Goal: Transaction & Acquisition: Obtain resource

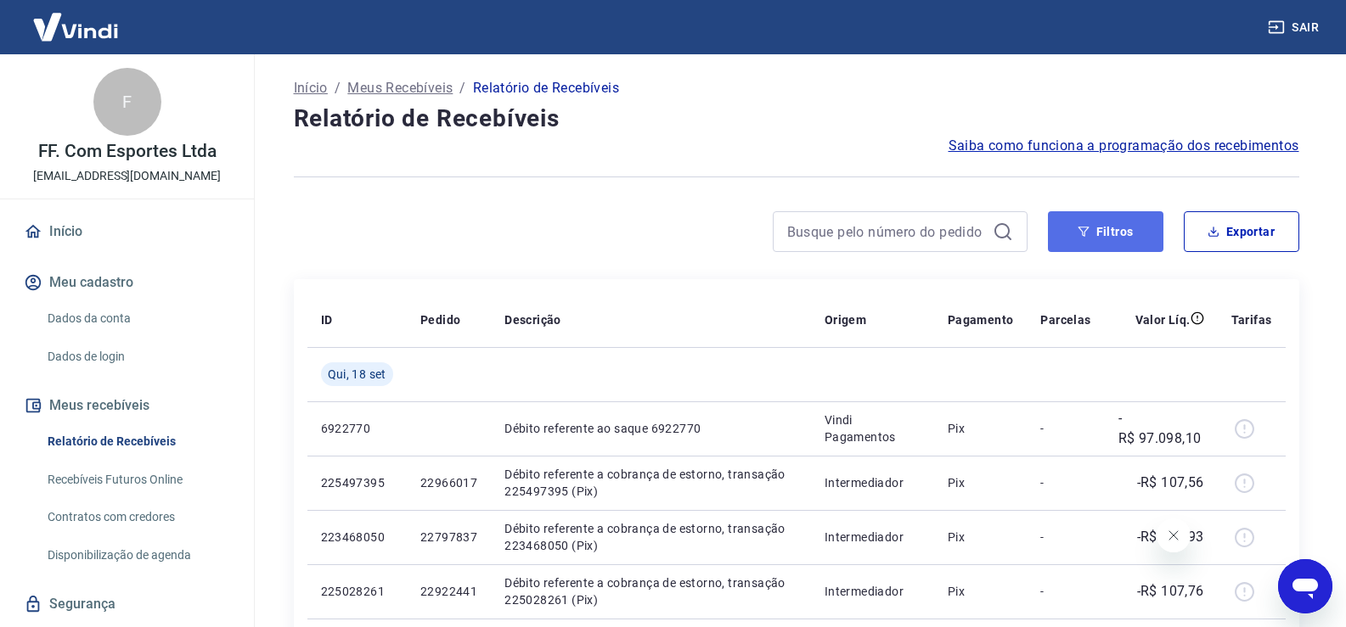
click at [1100, 219] on button "Filtros" at bounding box center [1105, 231] width 115 height 41
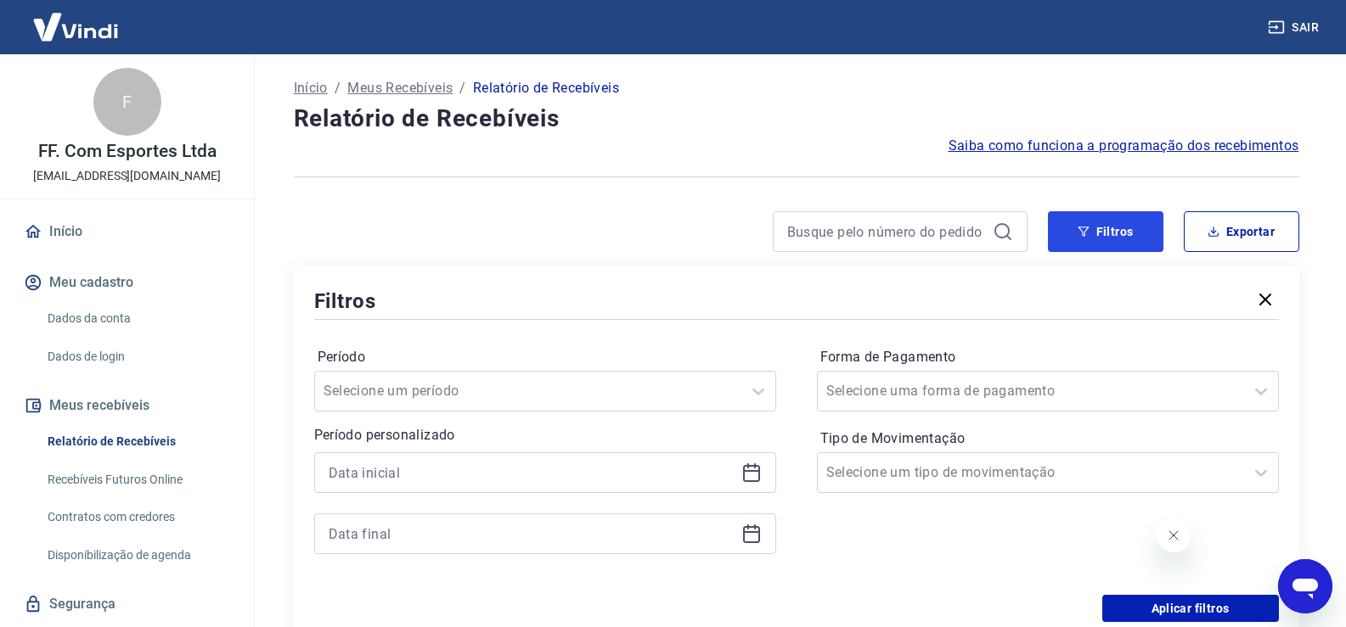
scroll to position [170, 0]
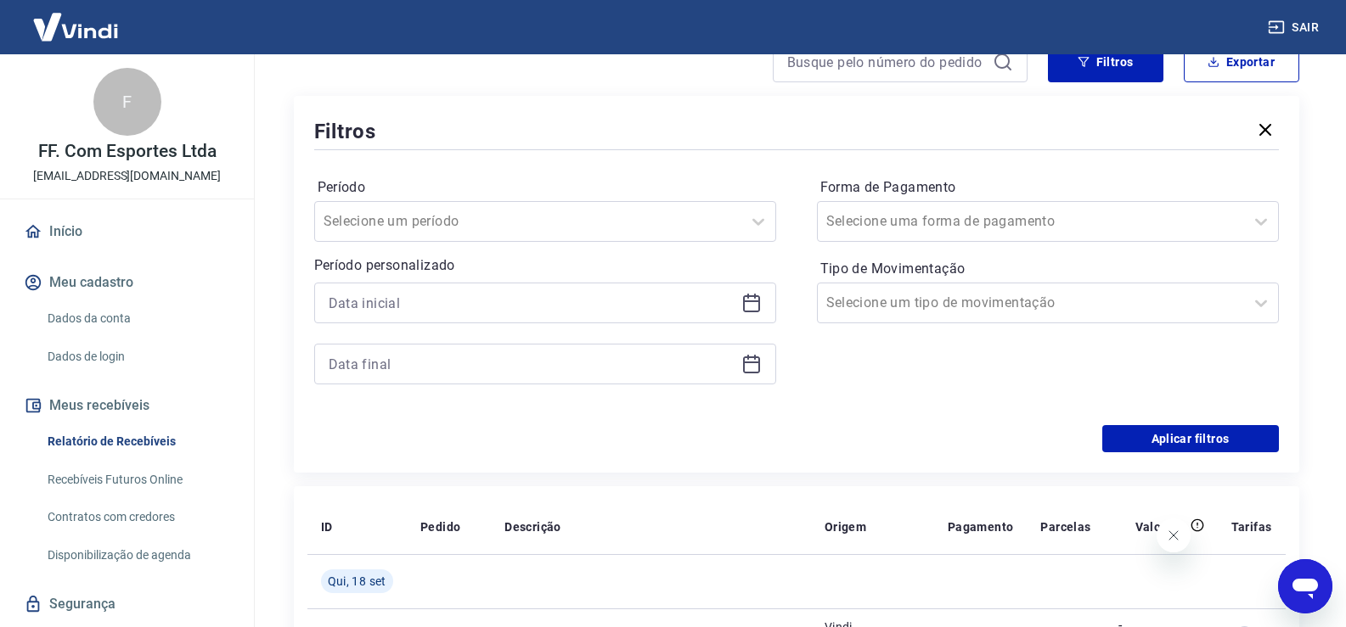
click at [757, 303] on icon at bounding box center [751, 303] width 20 height 20
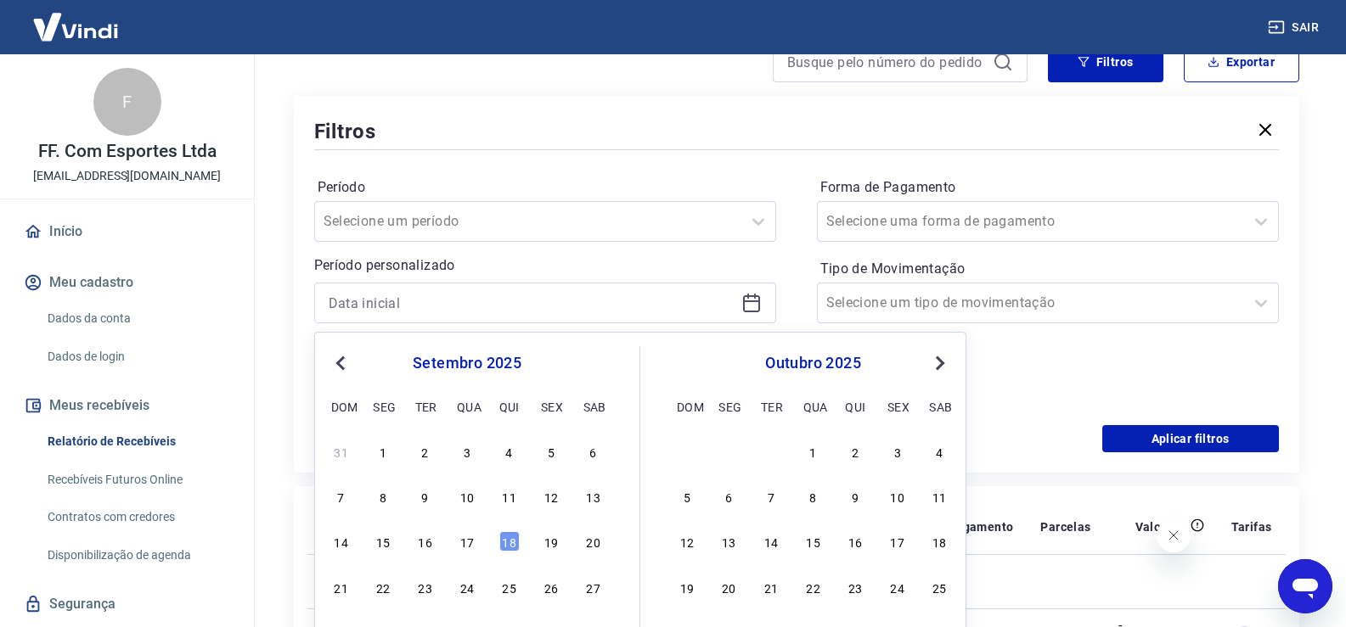
click at [509, 535] on div "18" at bounding box center [509, 542] width 20 height 20
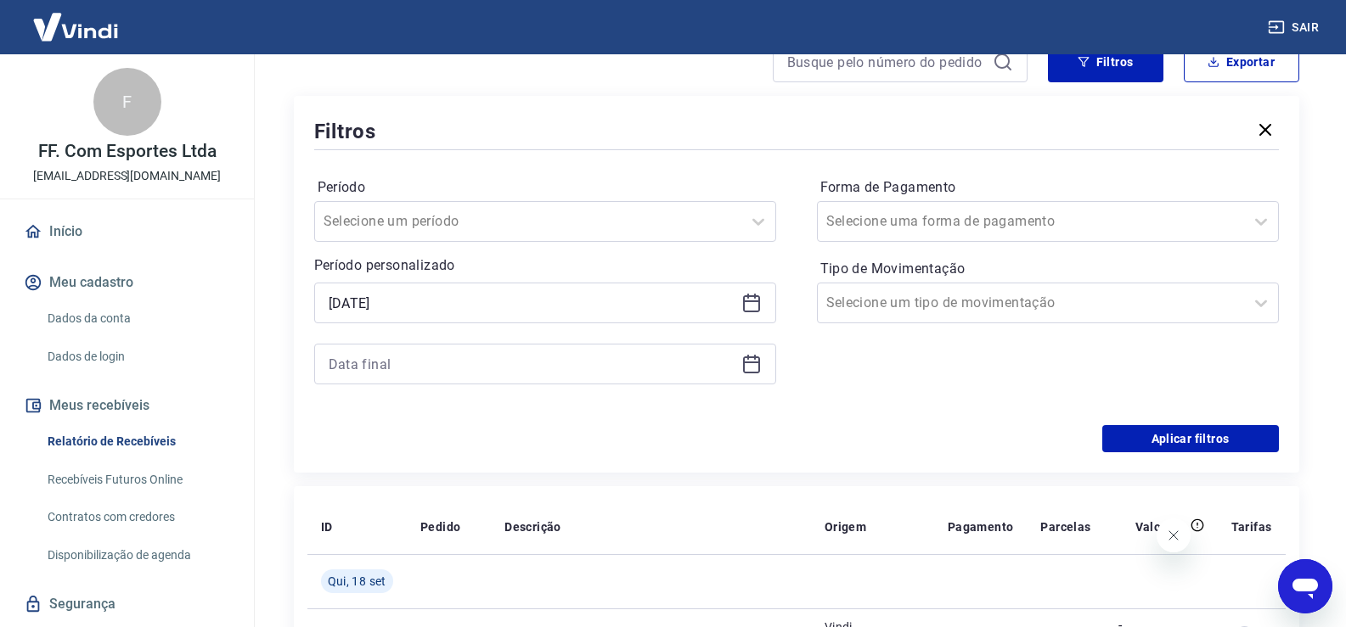
type input "[DATE]"
click at [753, 367] on icon at bounding box center [751, 364] width 20 height 20
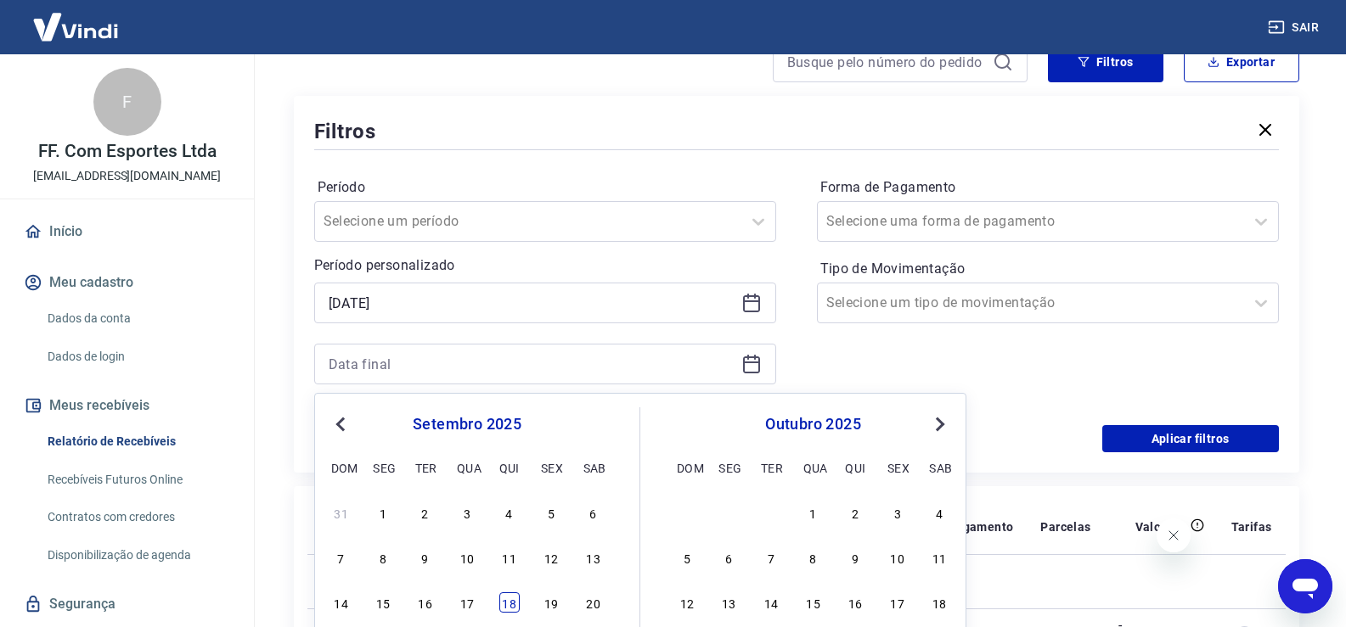
click at [509, 602] on div "18" at bounding box center [509, 603] width 20 height 20
type input "[DATE]"
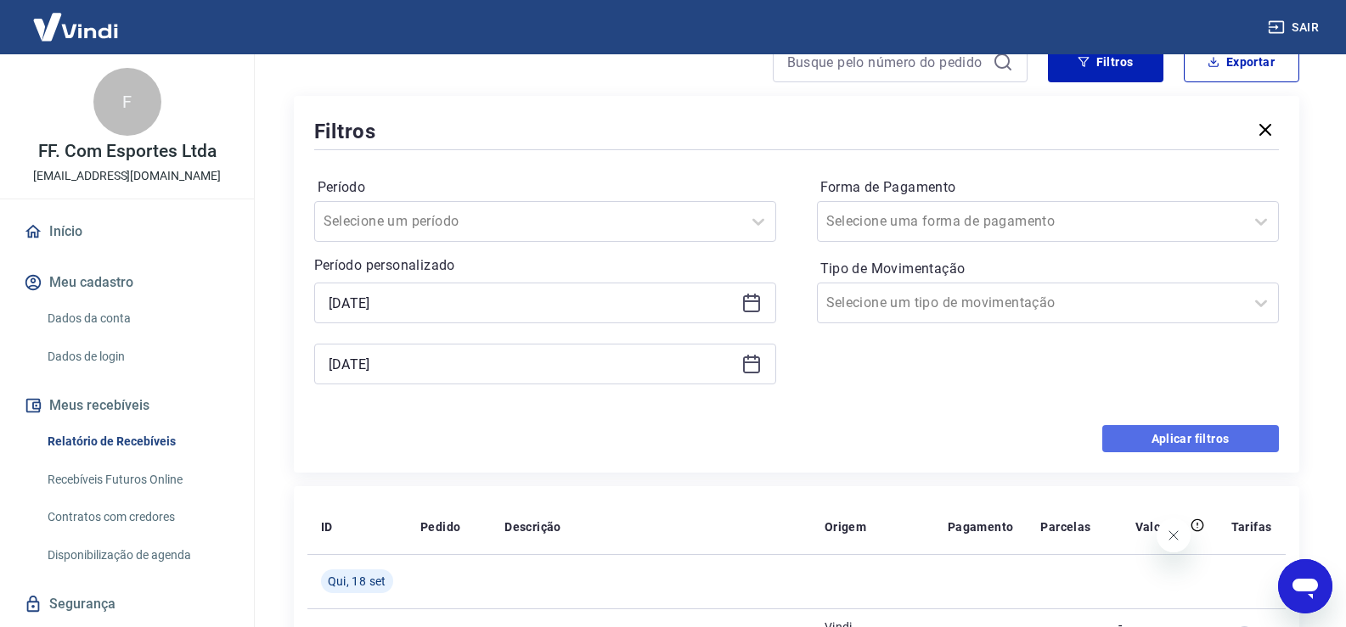
click at [1145, 439] on button "Aplicar filtros" at bounding box center [1190, 438] width 177 height 27
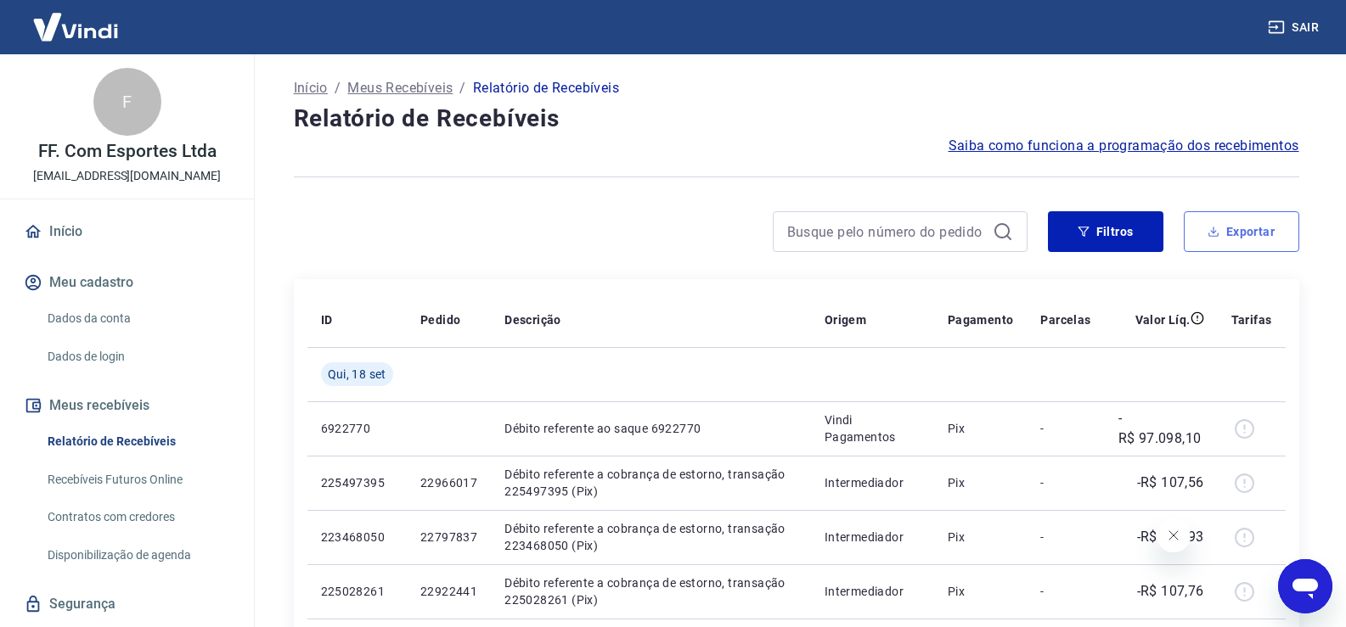
click at [1216, 239] on button "Exportar" at bounding box center [1241, 231] width 115 height 41
type input "[DATE]"
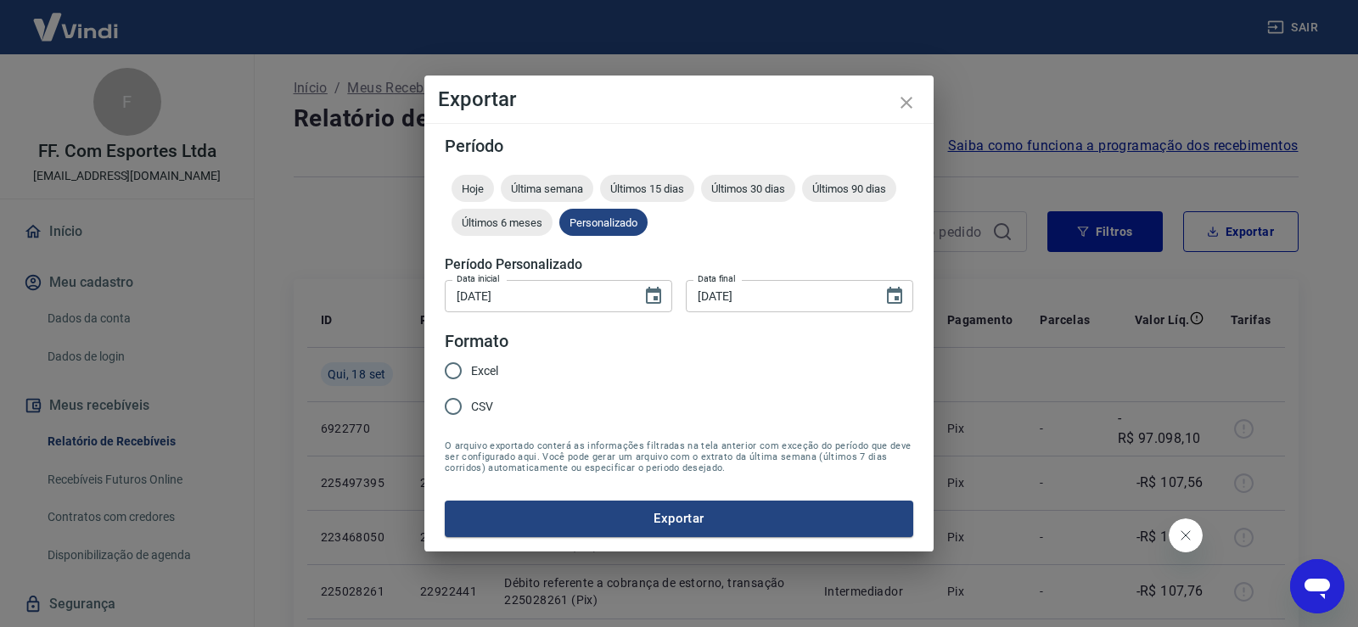
click at [484, 377] on span "Excel" at bounding box center [484, 372] width 27 height 18
click at [471, 377] on input "Excel" at bounding box center [454, 371] width 36 height 36
radio input "true"
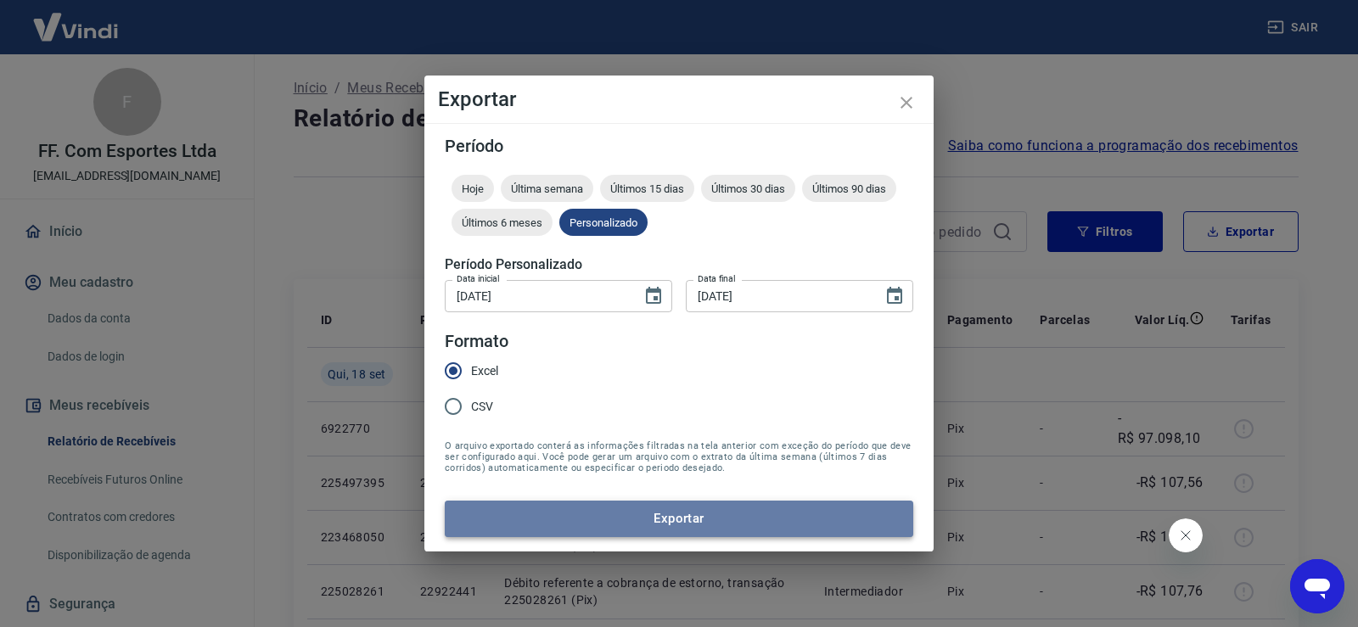
click at [593, 518] on button "Exportar" at bounding box center [679, 519] width 469 height 36
